Goal: Transaction & Acquisition: Purchase product/service

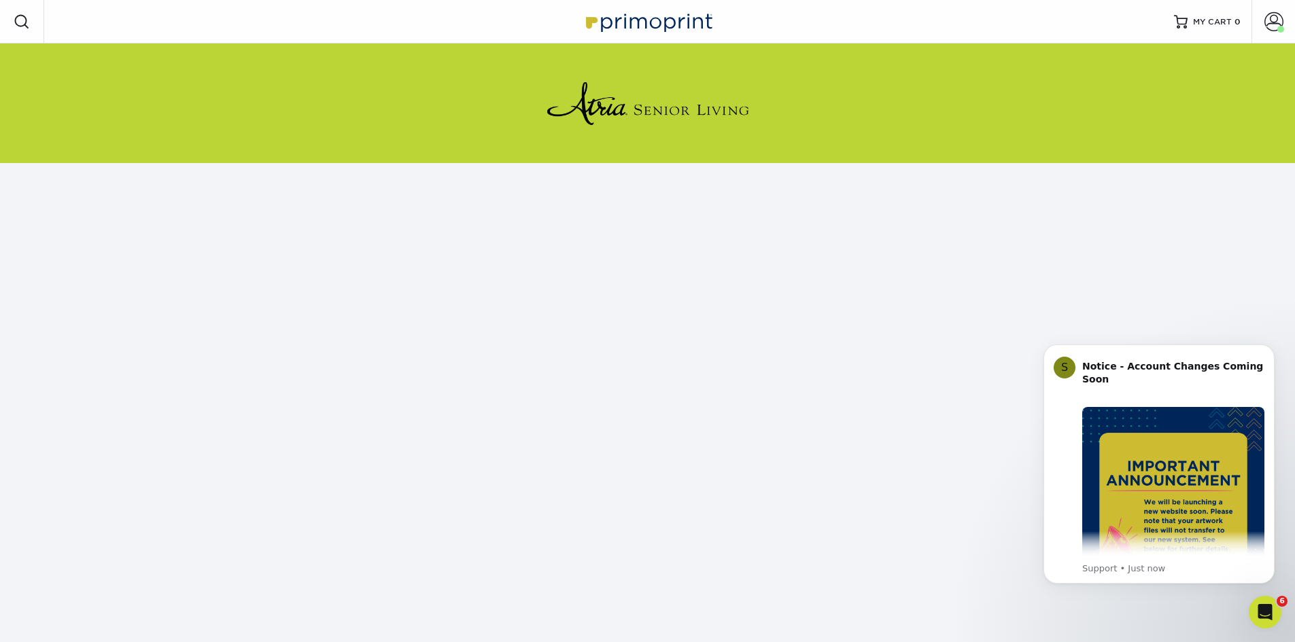
scroll to position [124, 0]
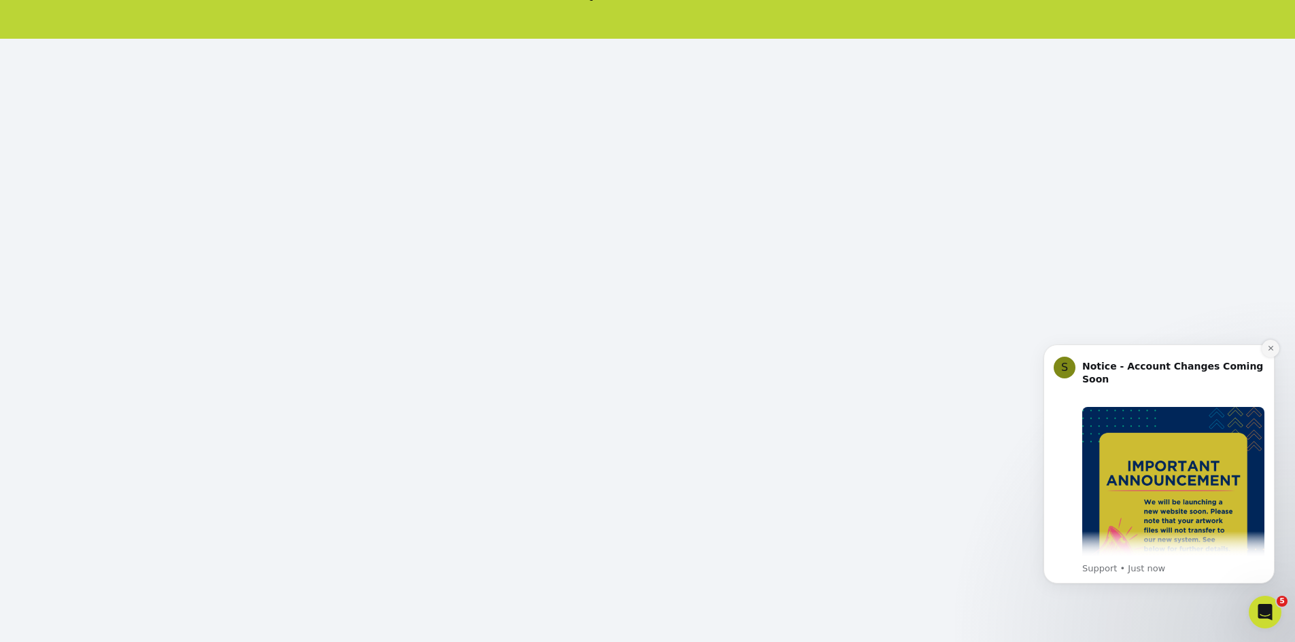
click at [1273, 343] on button "Dismiss notification" at bounding box center [1270, 349] width 18 height 18
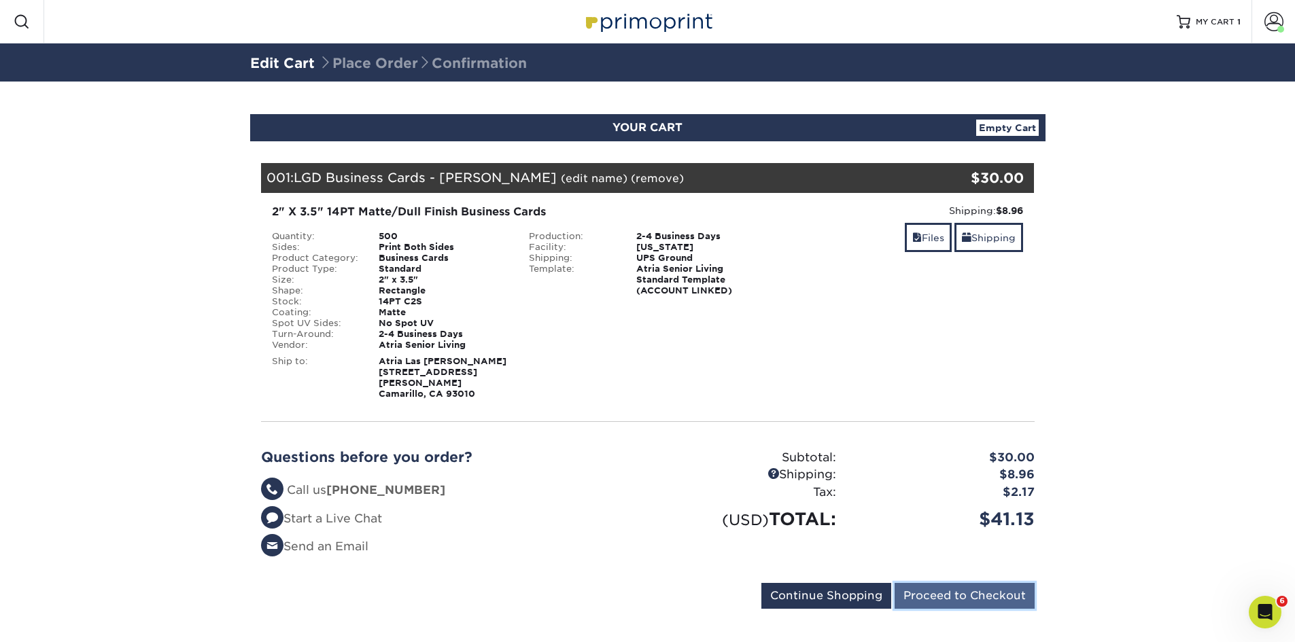
click at [997, 585] on input "Proceed to Checkout" at bounding box center [964, 596] width 140 height 26
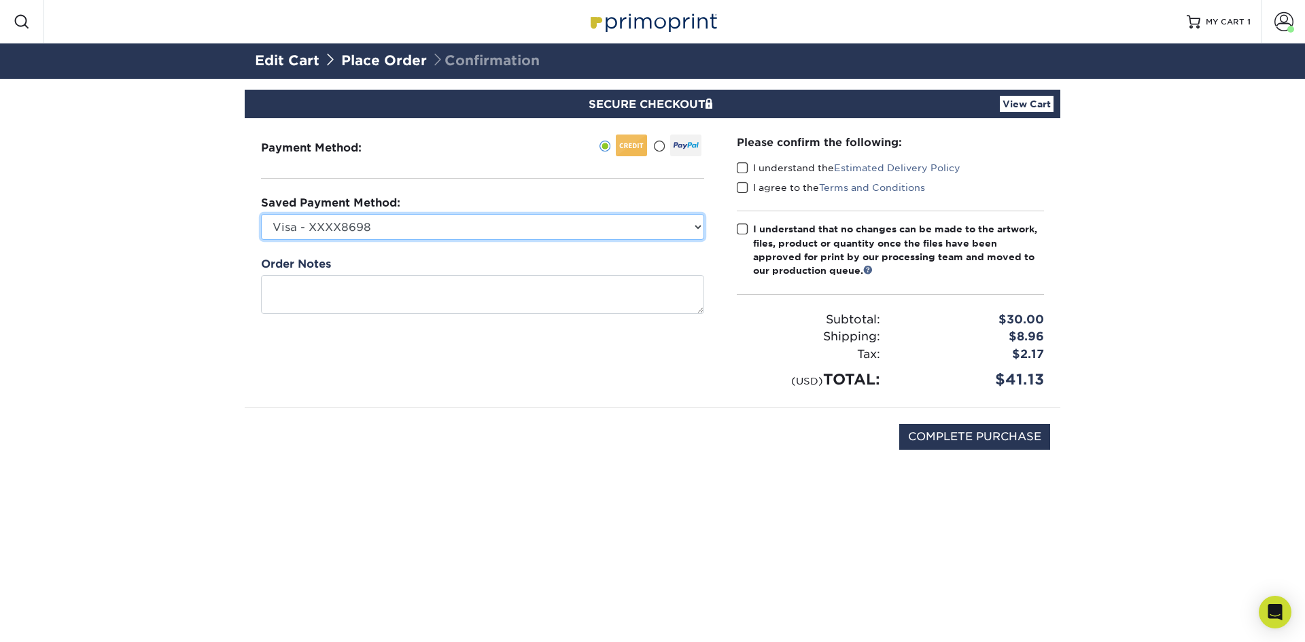
click at [512, 226] on select "Visa - XXXX8698 Visa - XXXX8714 Visa - XXXX8706 Visa - XXXX1139 Visa - XXXX8706…" at bounding box center [482, 227] width 443 height 26
select select "72576"
click at [261, 214] on select "Visa - XXXX8698 Visa - XXXX8714 Visa - XXXX8706 Visa - XXXX1139 Visa - XXXX8706…" at bounding box center [482, 227] width 443 height 26
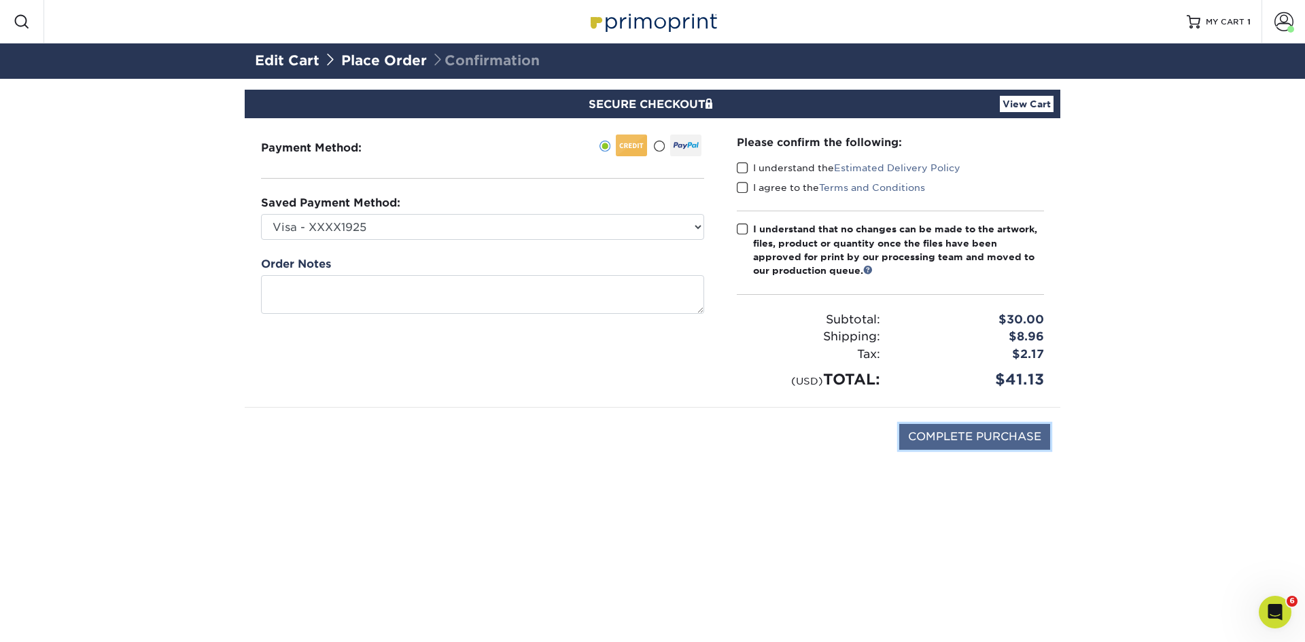
click at [975, 434] on input "COMPLETE PURCHASE" at bounding box center [974, 437] width 151 height 26
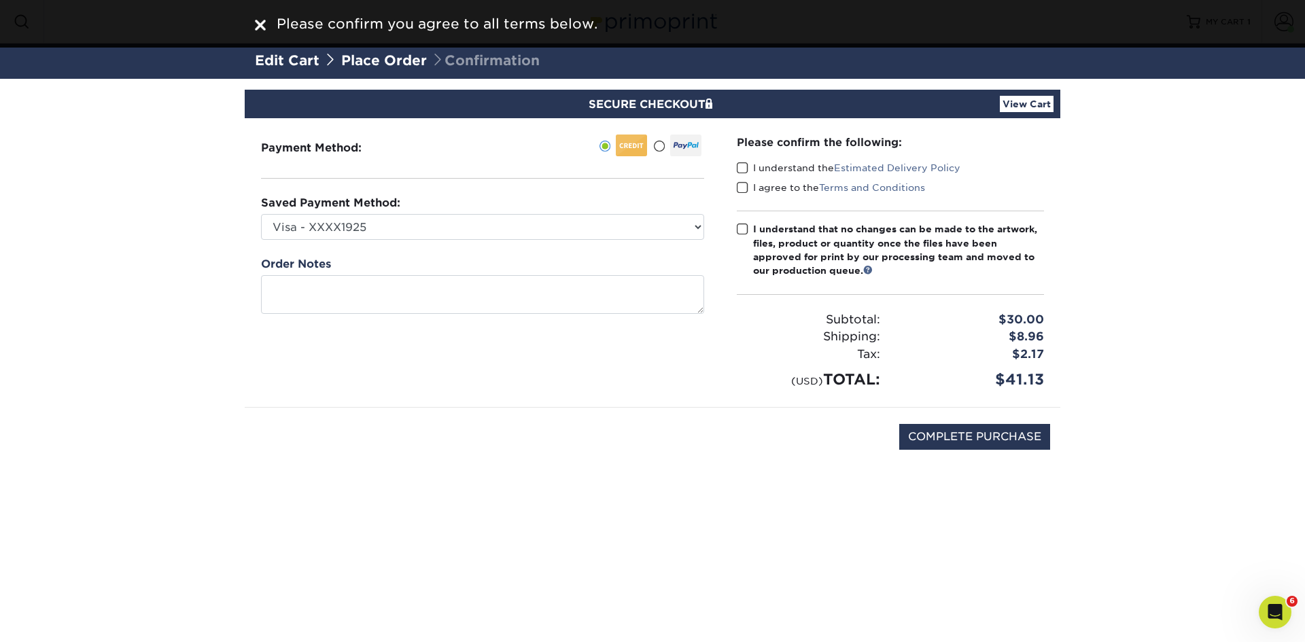
click at [748, 169] on label "I understand the Estimated Delivery Policy" at bounding box center [849, 168] width 224 height 14
click at [0, 0] on input "I understand the Estimated Delivery Policy" at bounding box center [0, 0] width 0 height 0
click at [747, 188] on span at bounding box center [743, 187] width 12 height 13
click at [0, 0] on input "I agree to the Terms and Conditions" at bounding box center [0, 0] width 0 height 0
click at [745, 227] on span at bounding box center [743, 229] width 12 height 13
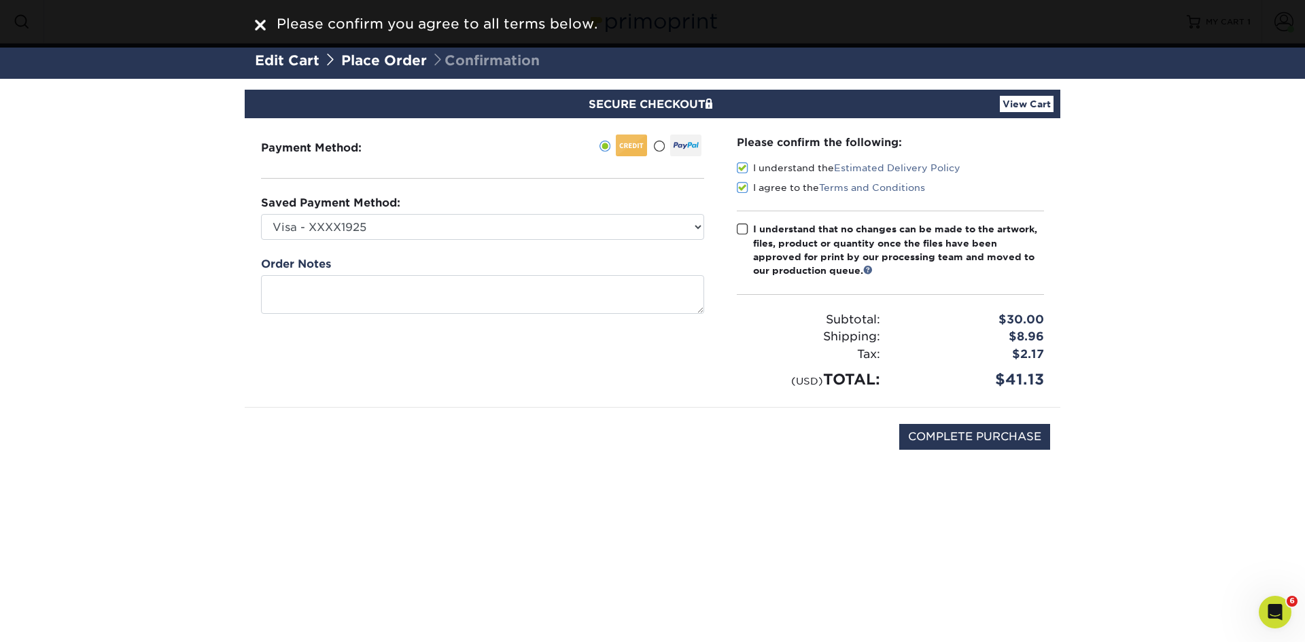
click at [0, 0] on input "I understand that no changes can be made to the artwork, files, product or quan…" at bounding box center [0, 0] width 0 height 0
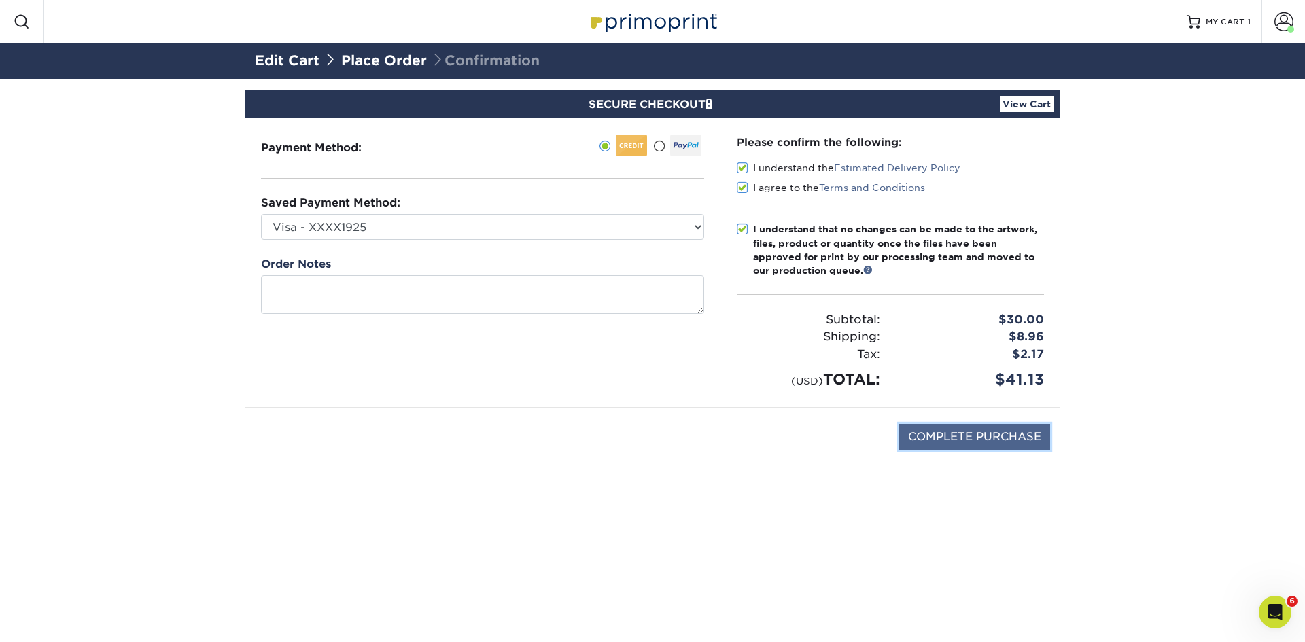
click at [933, 440] on input "COMPLETE PURCHASE" at bounding box center [974, 437] width 151 height 26
type input "PROCESSING, PLEASE WAIT..."
